Goal: Connect with others: Connect with others

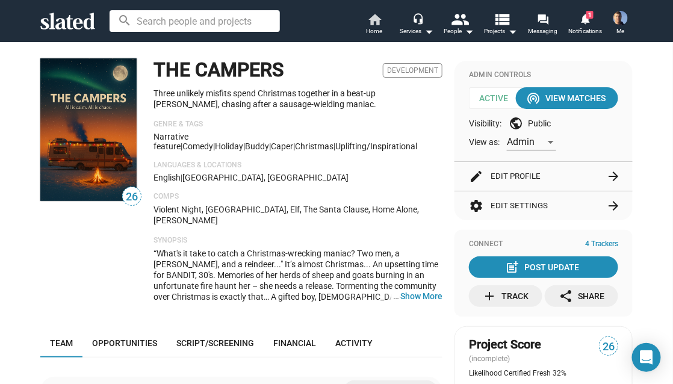
click at [370, 23] on mat-icon "home" at bounding box center [374, 19] width 14 height 14
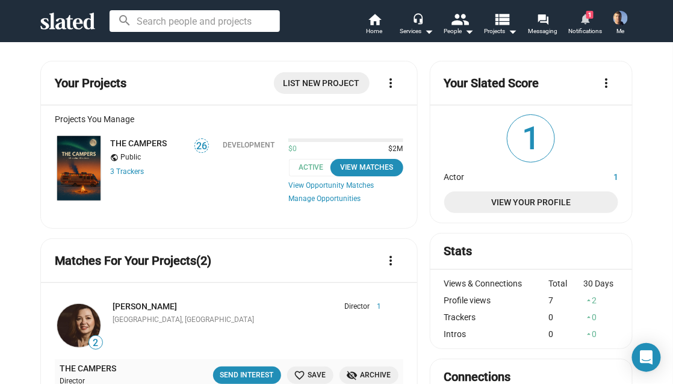
click at [584, 17] on mat-icon "notifications" at bounding box center [584, 18] width 11 height 11
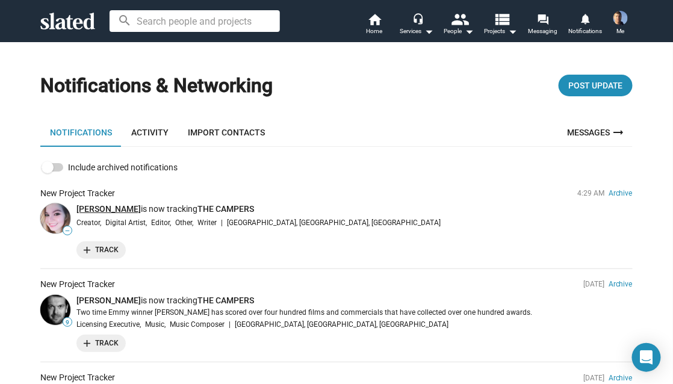
click at [84, 208] on link "[PERSON_NAME]" at bounding box center [108, 209] width 64 height 10
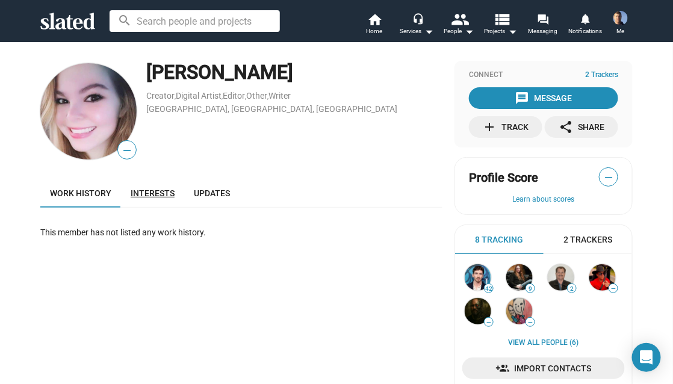
click at [146, 194] on span "Interests" at bounding box center [153, 193] width 44 height 10
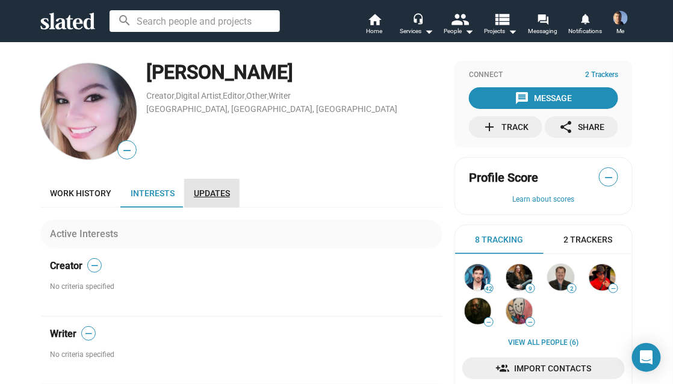
click at [213, 193] on span "Updates" at bounding box center [212, 193] width 36 height 10
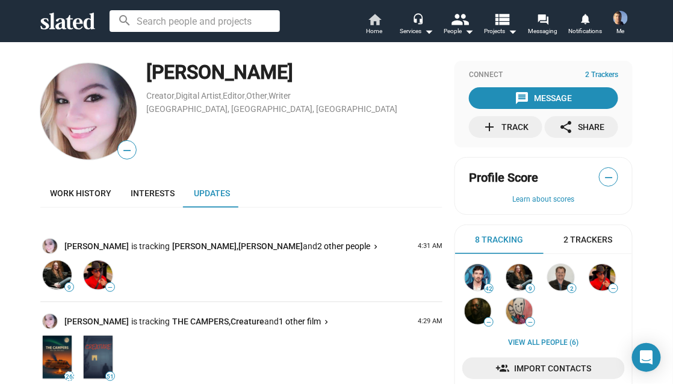
click at [374, 24] on span "Home" at bounding box center [375, 31] width 16 height 14
